Goal: Transaction & Acquisition: Purchase product/service

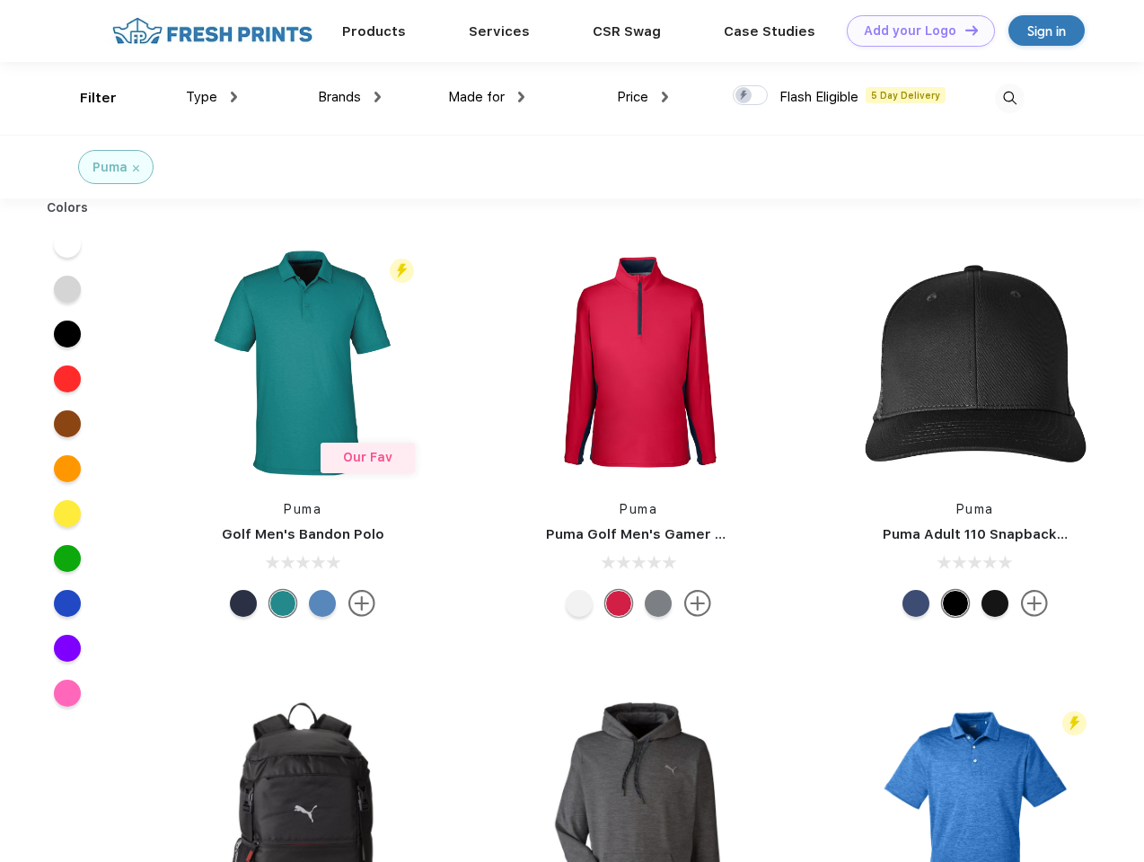
click at [914, 31] on link "Add your Logo Design Tool" at bounding box center [921, 30] width 148 height 31
click at [0, 0] on div "Design Tool" at bounding box center [0, 0] width 0 height 0
click at [963, 30] on link "Add your Logo Design Tool" at bounding box center [921, 30] width 148 height 31
click at [86, 98] on div "Filter" at bounding box center [98, 98] width 37 height 21
click at [212, 97] on span "Type" at bounding box center [201, 97] width 31 height 16
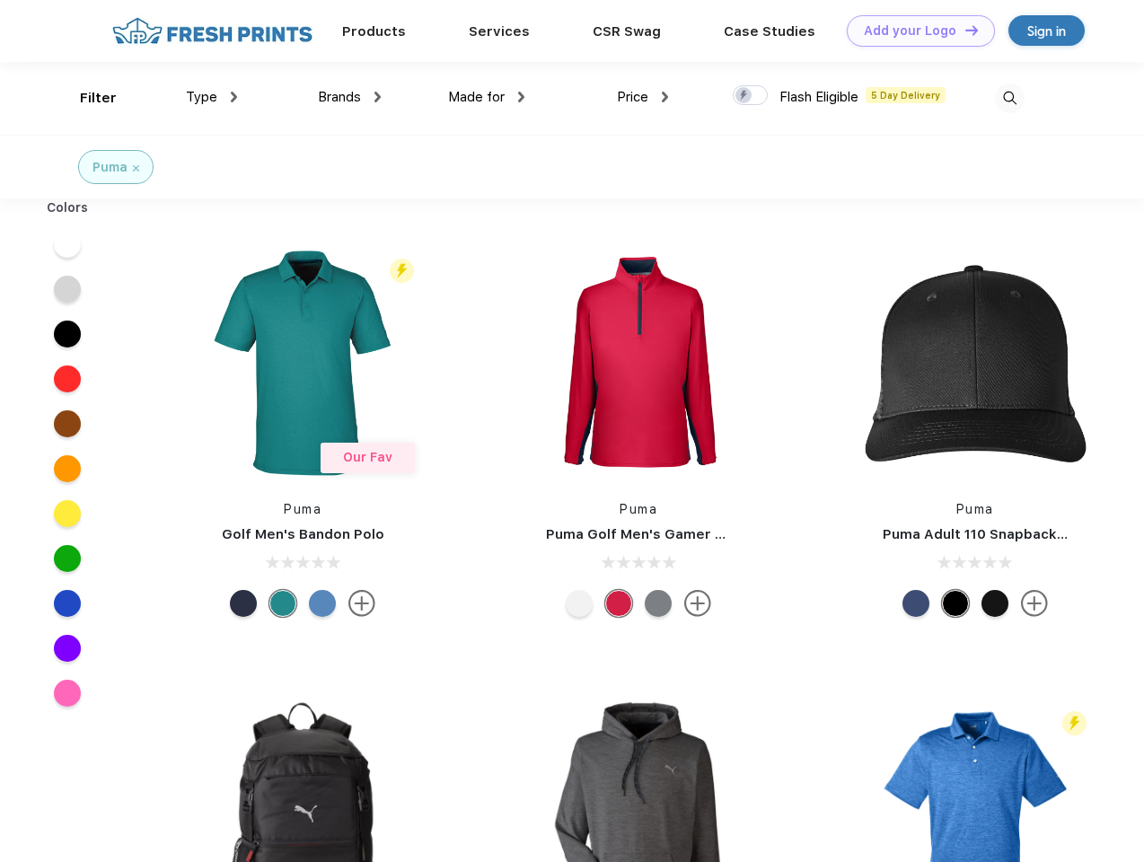
click at [349, 97] on span "Brands" at bounding box center [339, 97] width 43 height 16
click at [487, 97] on span "Made for" at bounding box center [476, 97] width 57 height 16
click at [643, 97] on span "Price" at bounding box center [632, 97] width 31 height 16
click at [751, 96] on div at bounding box center [750, 95] width 35 height 20
click at [744, 96] on input "checkbox" at bounding box center [739, 90] width 12 height 12
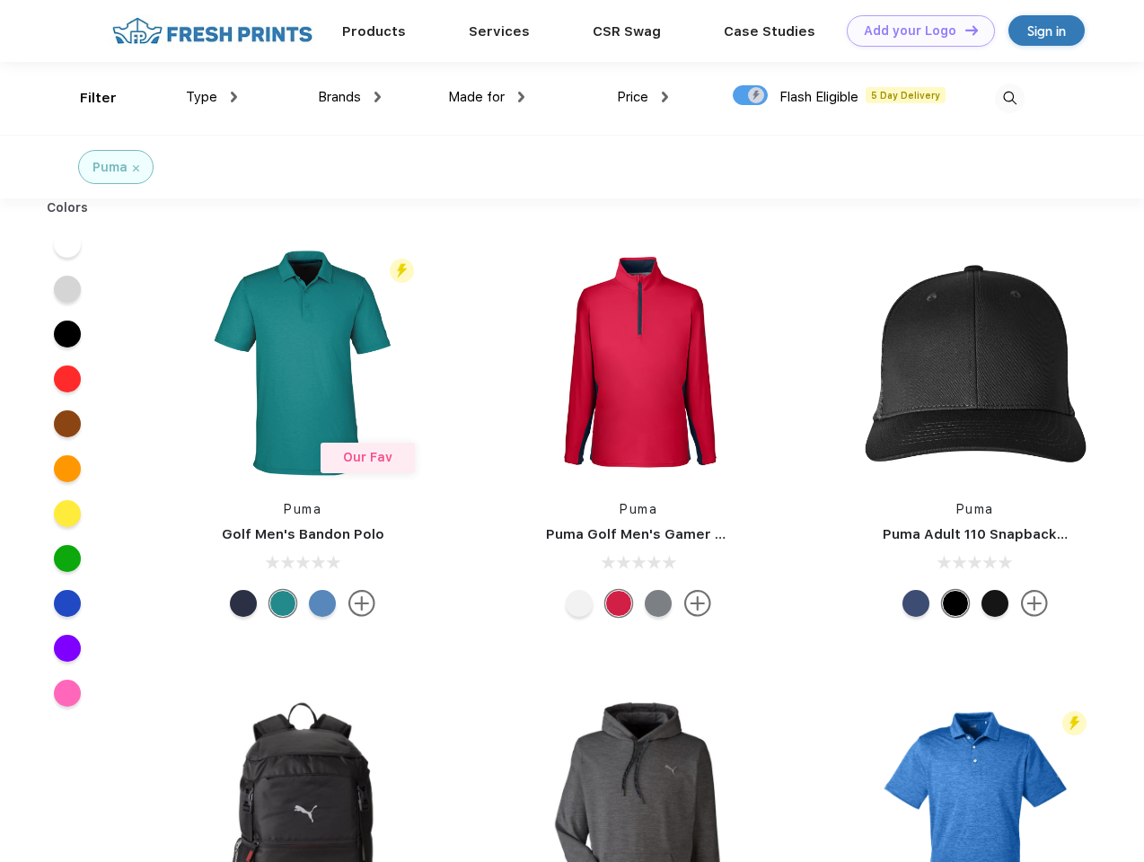
click at [1009, 98] on img at bounding box center [1010, 98] width 30 height 30
